Goal: Task Accomplishment & Management: Use online tool/utility

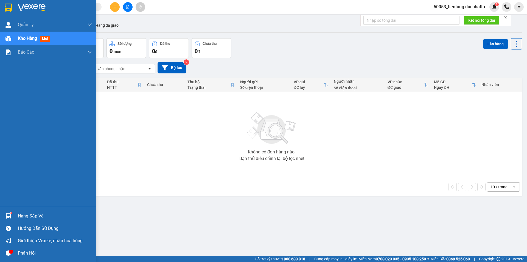
click at [21, 213] on div "Hàng sắp về" at bounding box center [55, 216] width 74 height 8
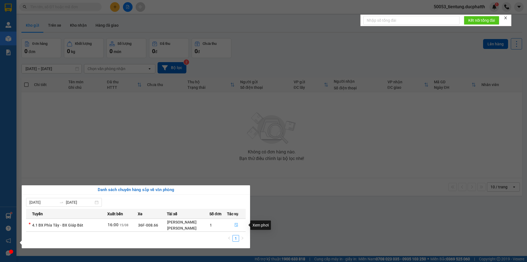
click at [237, 225] on icon "file-done" at bounding box center [237, 225] width 4 height 4
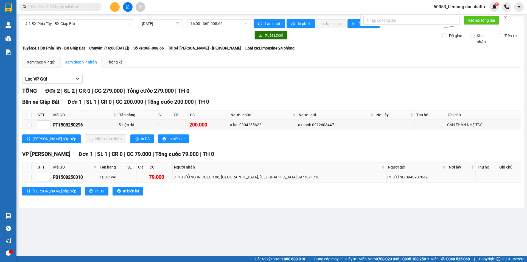
click at [340, 175] on div "CTY XƯỞNG IN COLOR 86, [GEOGRAPHIC_DATA], [GEOGRAPHIC_DATA] 0977071710" at bounding box center [280, 177] width 212 height 6
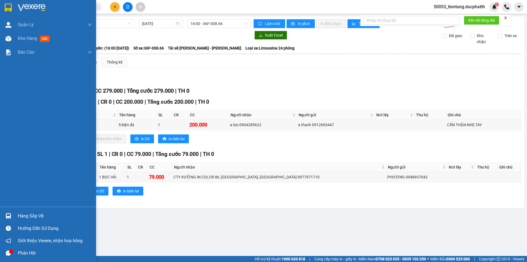
click at [33, 216] on div "Hàng sắp về" at bounding box center [55, 216] width 74 height 8
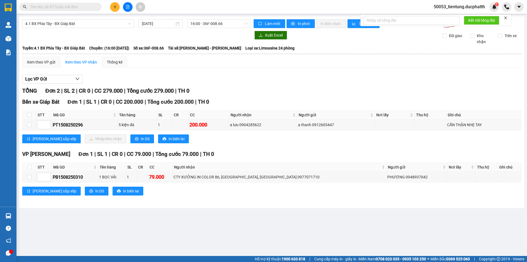
click at [391, 207] on section "Kết quả tìm kiếm ( 0 ) Bộ lọc No Data 50053_tientung.ducphatth 1 Quản [PERSON_N…" at bounding box center [263, 131] width 527 height 262
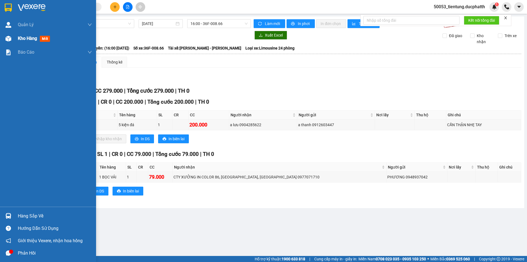
click at [27, 38] on span "Kho hàng" at bounding box center [27, 38] width 19 height 5
